Goal: Navigation & Orientation: Find specific page/section

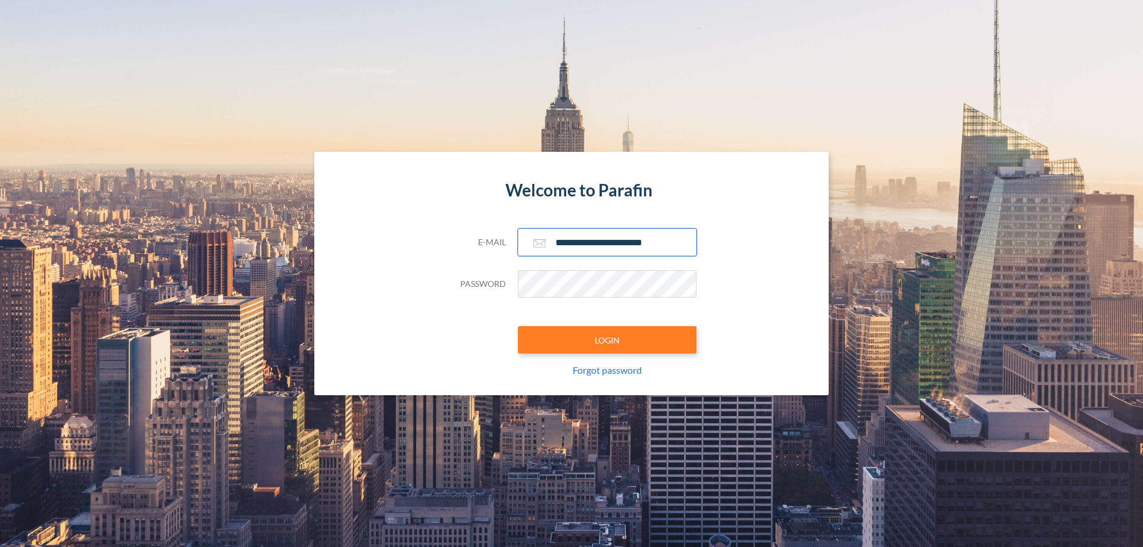
type input "**********"
click at [607, 340] on button "LOGIN" at bounding box center [607, 339] width 179 height 27
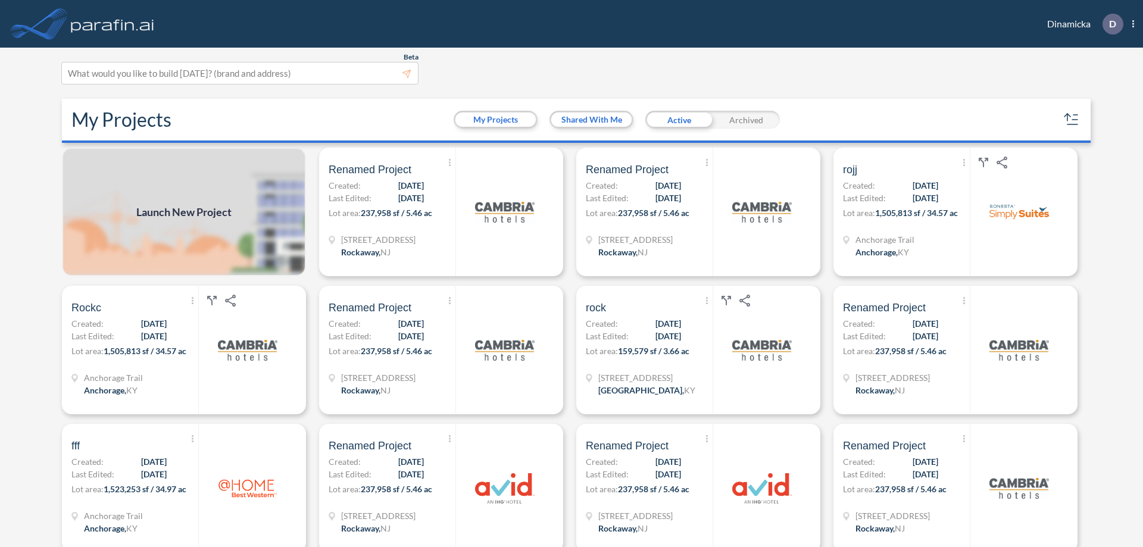
scroll to position [3, 0]
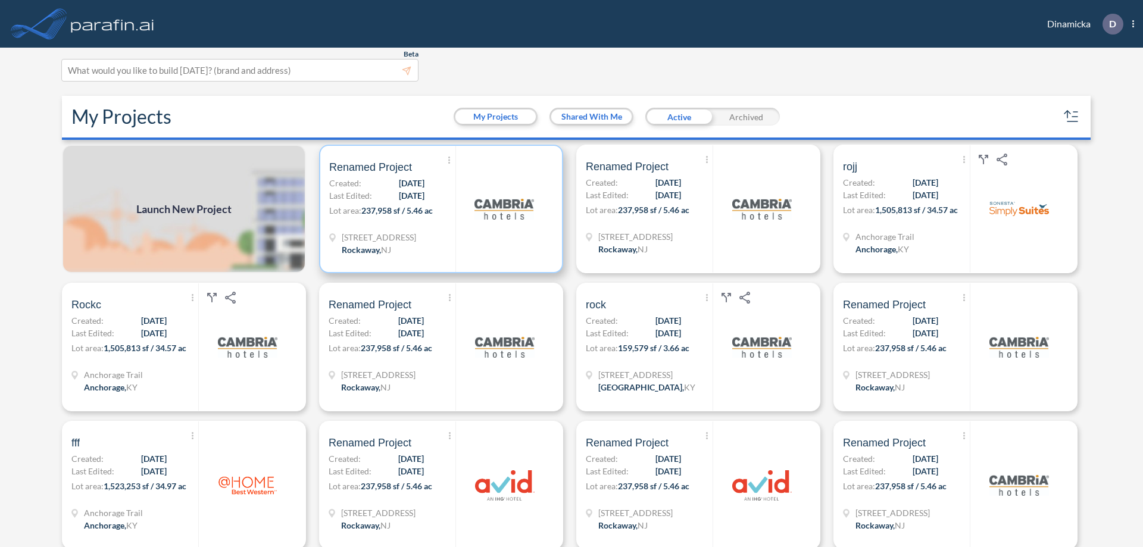
click at [439, 209] on p "Lot area: 237,958 sf / 5.46 ac" at bounding box center [392, 212] width 126 height 17
